Goal: Task Accomplishment & Management: Manage account settings

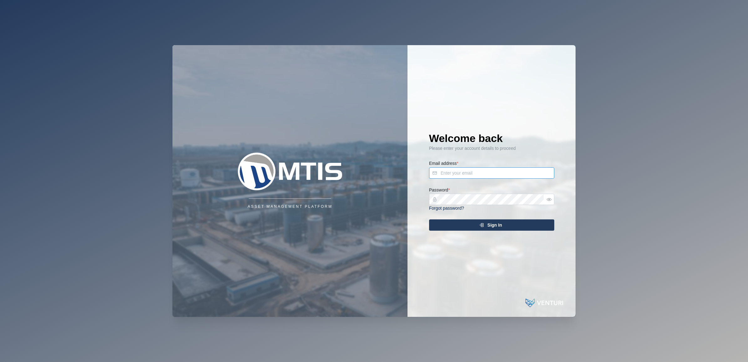
type input "[EMAIL_ADDRESS][DOMAIN_NAME]"
click at [470, 229] on div "Sign In" at bounding box center [490, 225] width 115 height 11
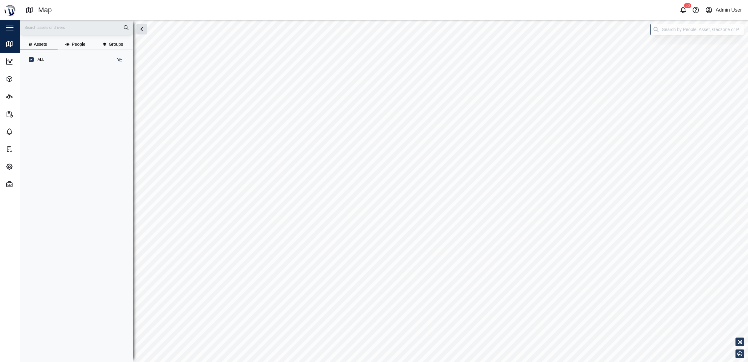
scroll to position [284, 97]
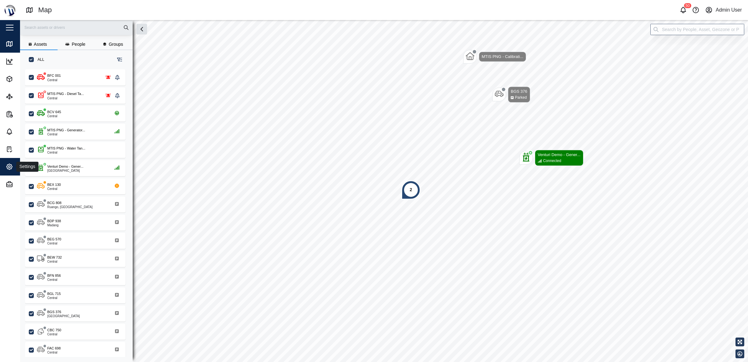
click at [6, 163] on icon "button" at bounding box center [10, 167] width 8 height 8
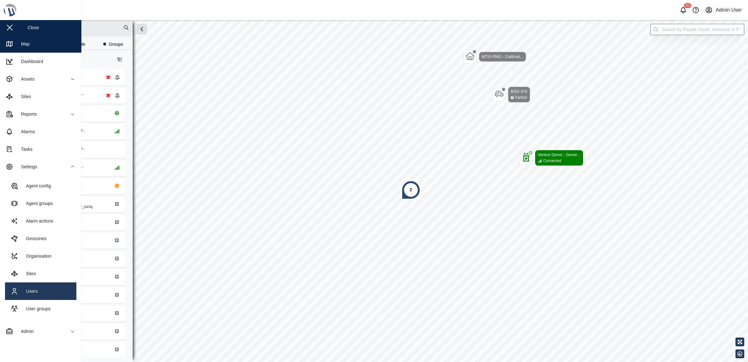
click at [32, 284] on link "Users" at bounding box center [40, 291] width 71 height 18
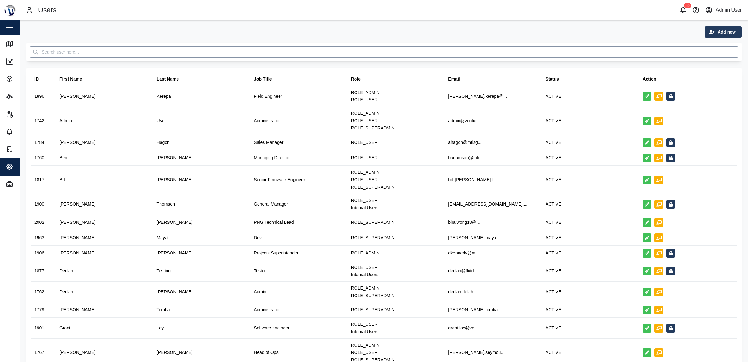
click at [92, 57] on input "text" at bounding box center [384, 51] width 708 height 11
type input "Max"
